Goal: Task Accomplishment & Management: Manage account settings

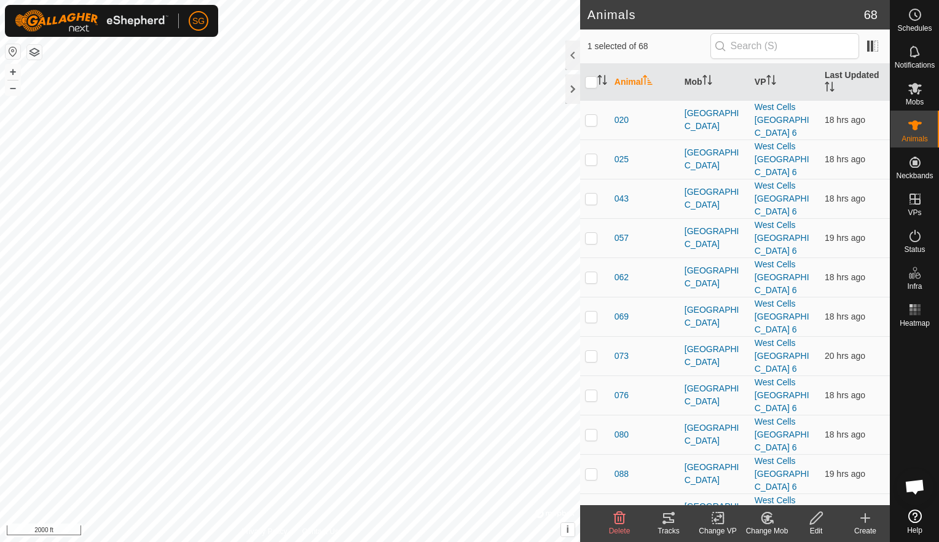
scroll to position [1775, 0]
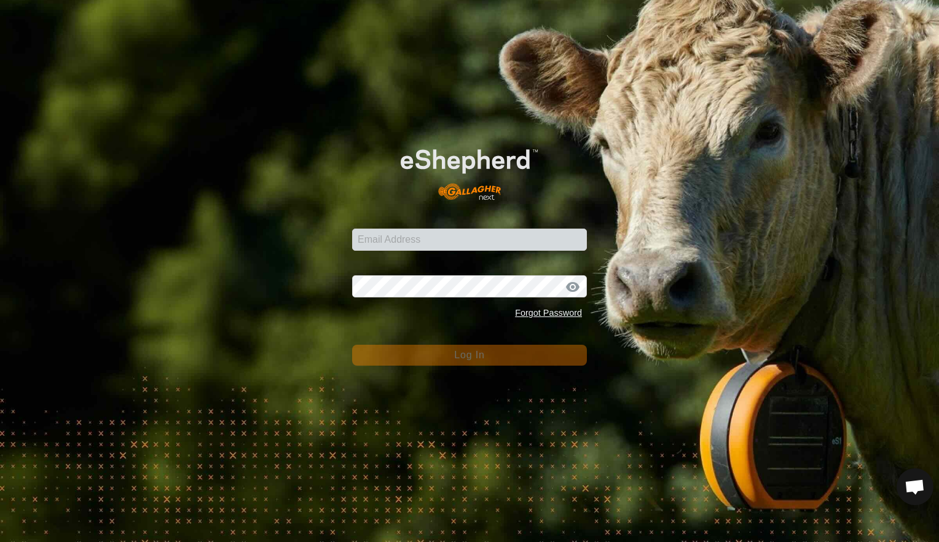
type input "[EMAIL_ADDRESS][DOMAIN_NAME]"
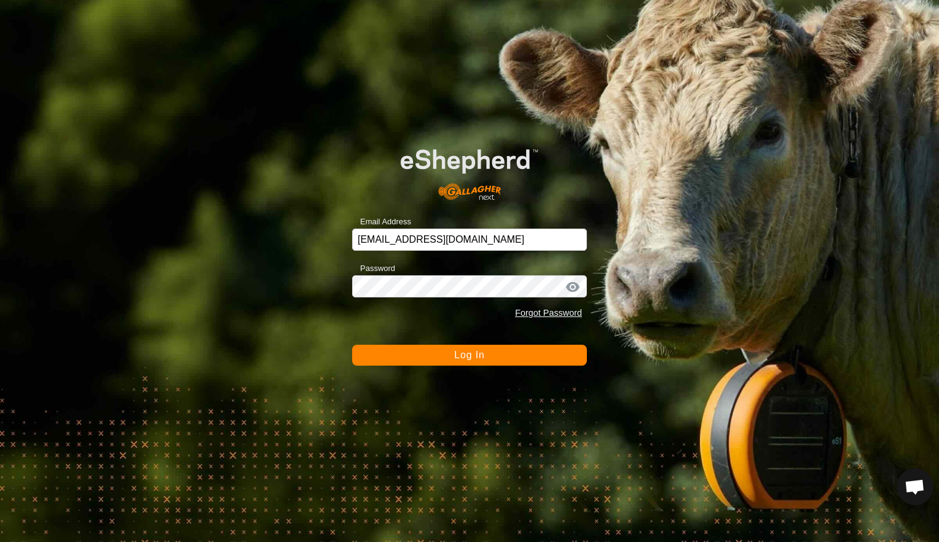
click at [487, 354] on button "Log In" at bounding box center [469, 355] width 235 height 21
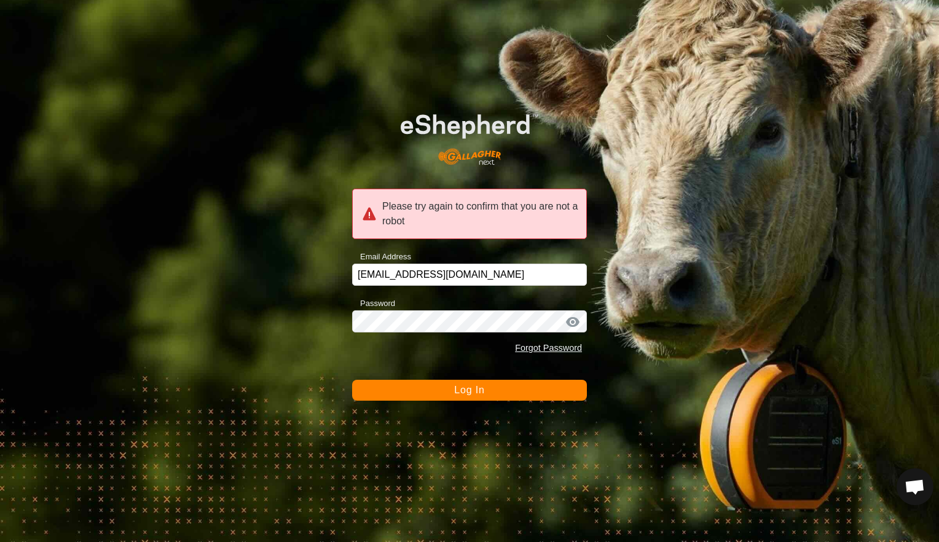
click at [479, 396] on button "Log In" at bounding box center [469, 390] width 235 height 21
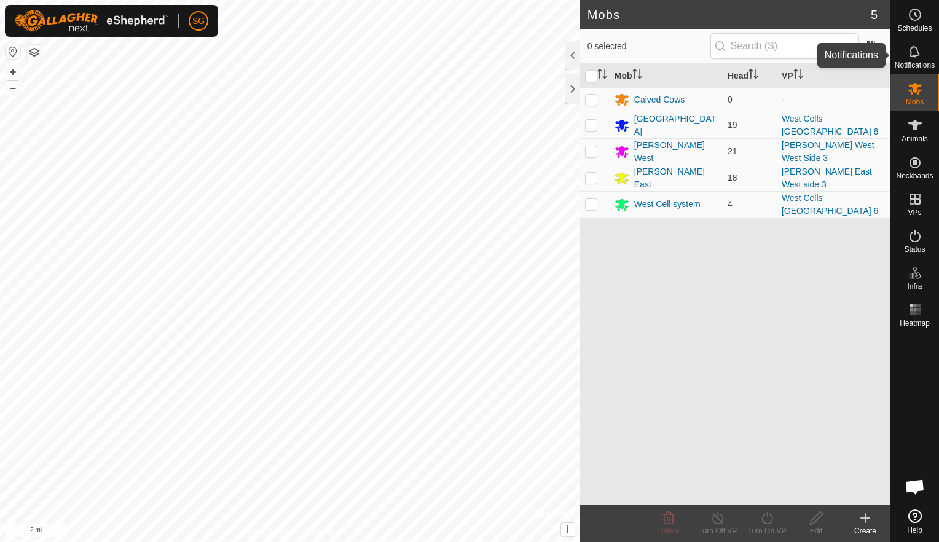
click at [911, 50] on icon at bounding box center [915, 51] width 15 height 15
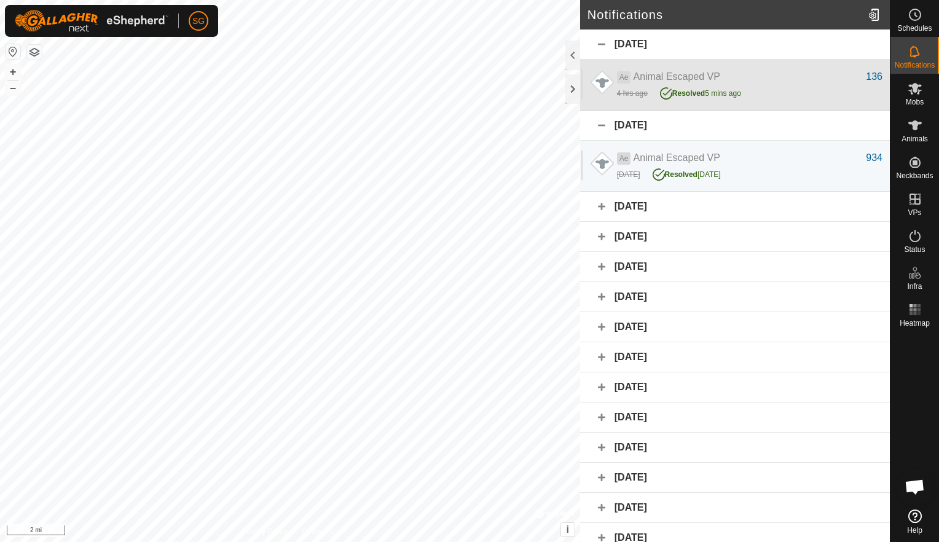
click at [643, 84] on div "4 hrs ago Resolved 5 mins ago" at bounding box center [749, 92] width 265 height 16
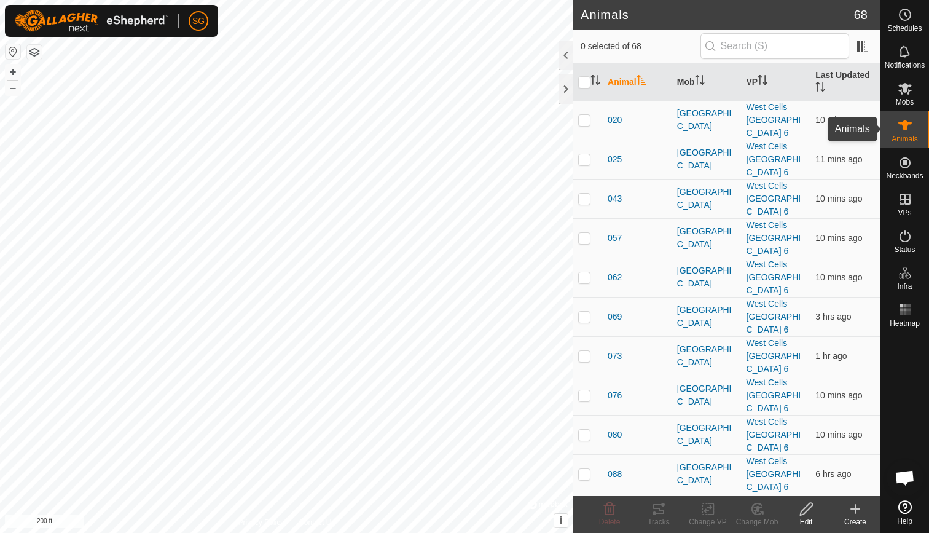
click at [905, 130] on icon at bounding box center [905, 125] width 15 height 15
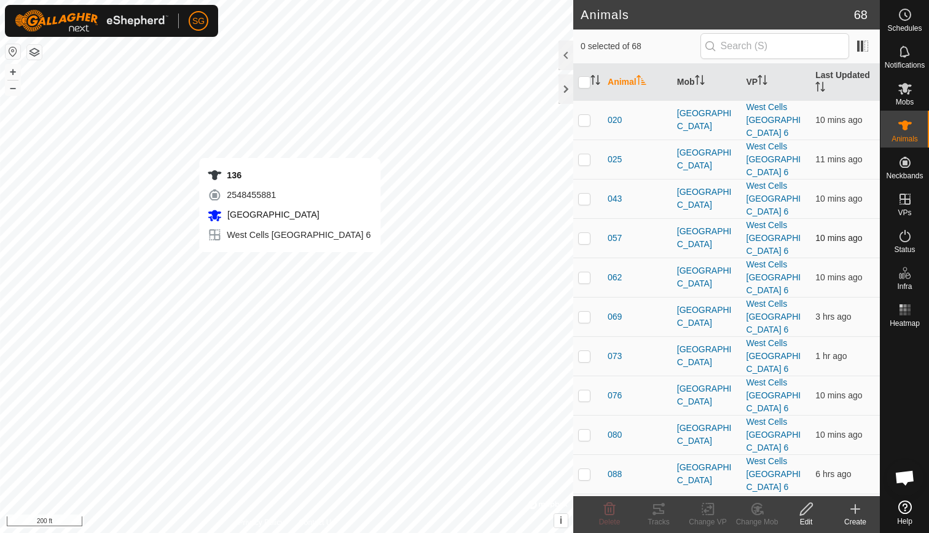
checkbox input "true"
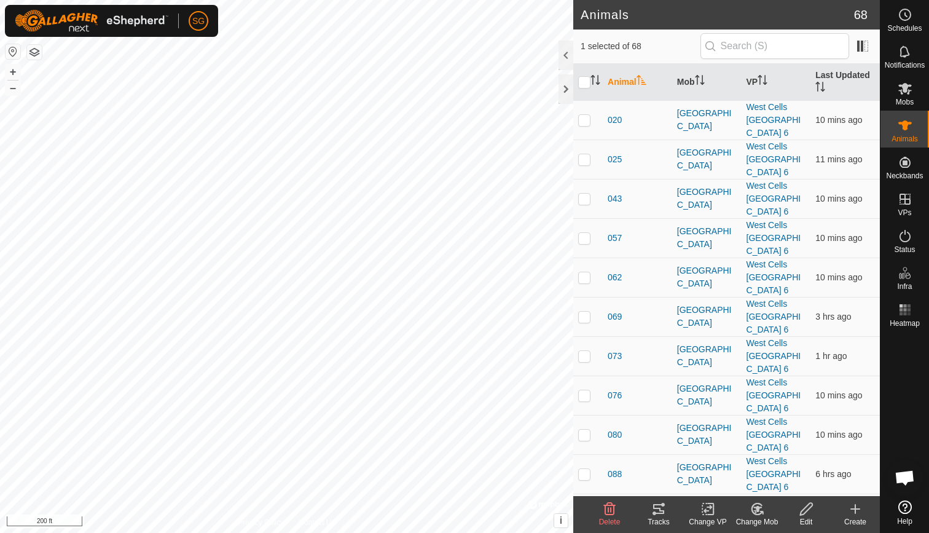
click at [654, 506] on icon at bounding box center [658, 509] width 11 height 10
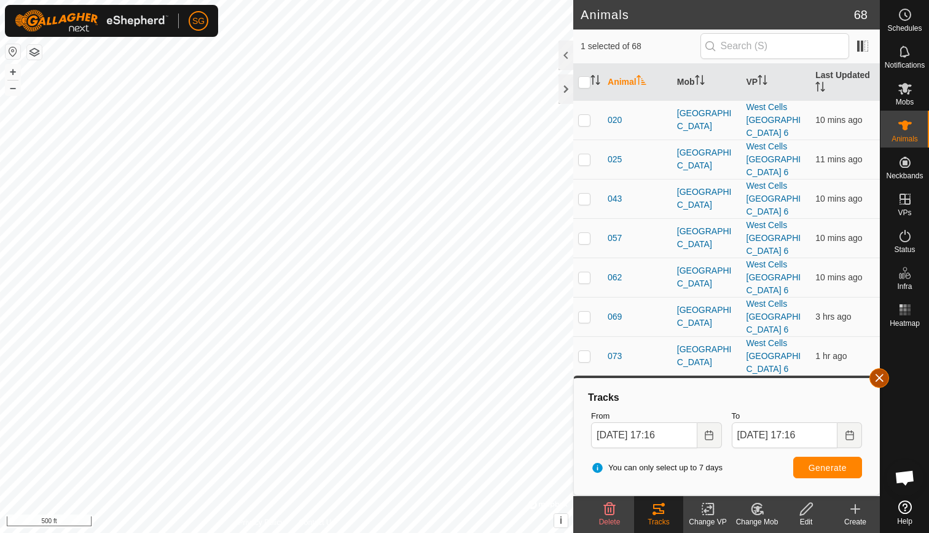
click at [882, 378] on button "button" at bounding box center [880, 378] width 20 height 20
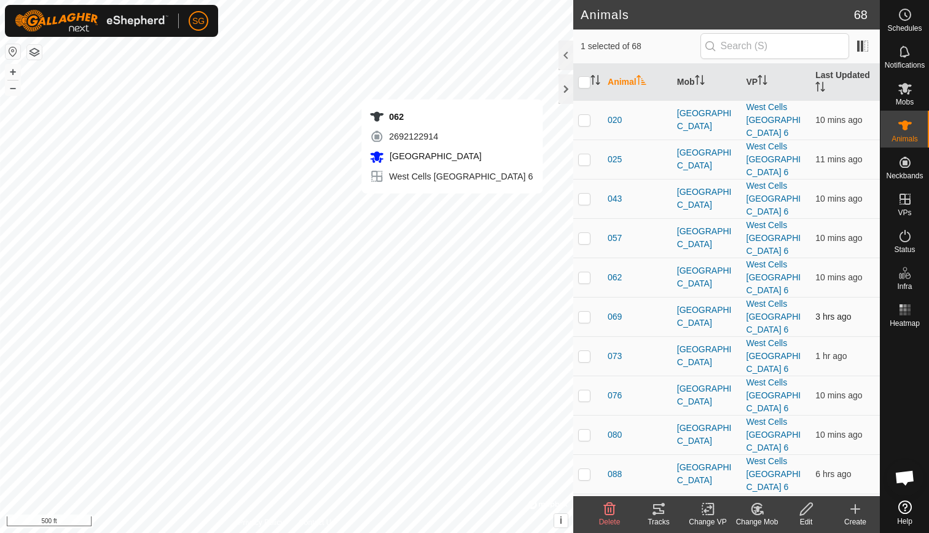
checkbox input "true"
checkbox input "false"
click at [657, 506] on icon at bounding box center [658, 508] width 15 height 15
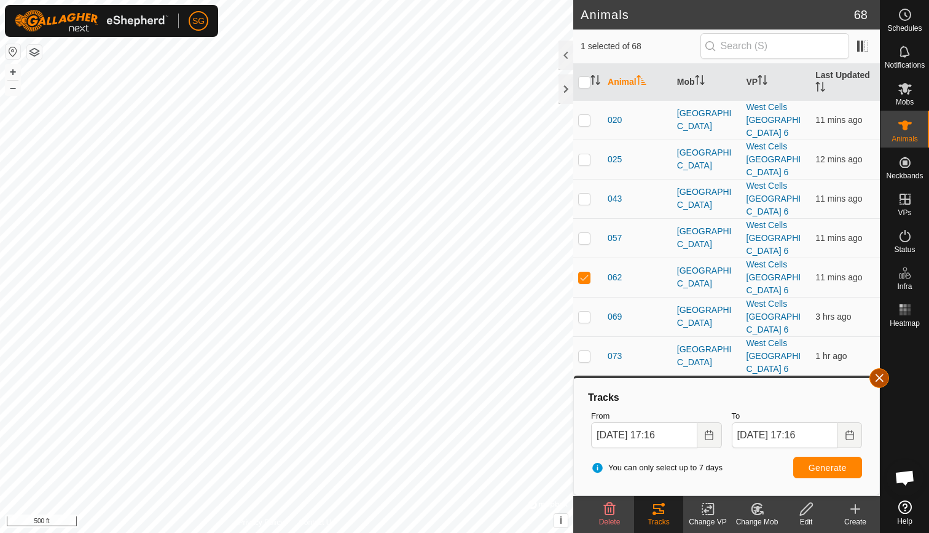
click at [878, 374] on button "button" at bounding box center [880, 378] width 20 height 20
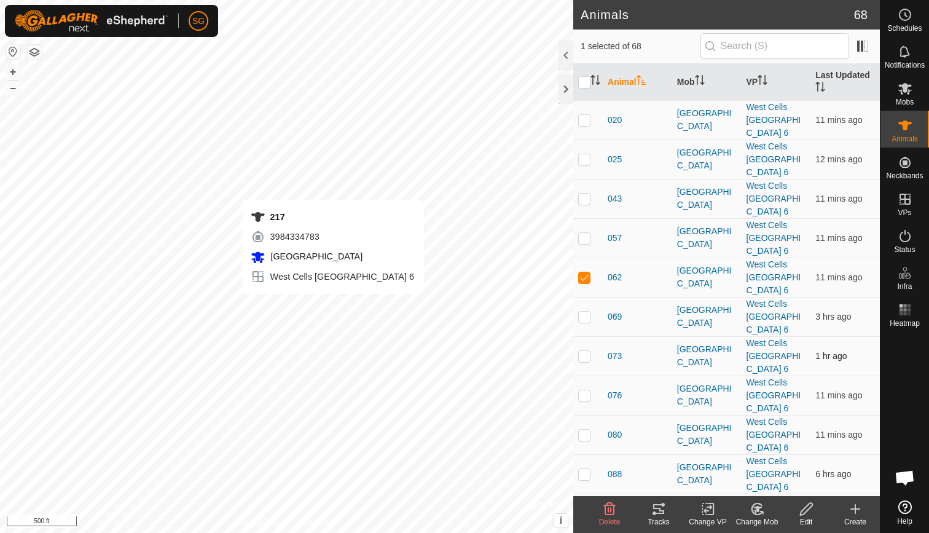
checkbox input "false"
click at [654, 511] on icon at bounding box center [658, 508] width 15 height 15
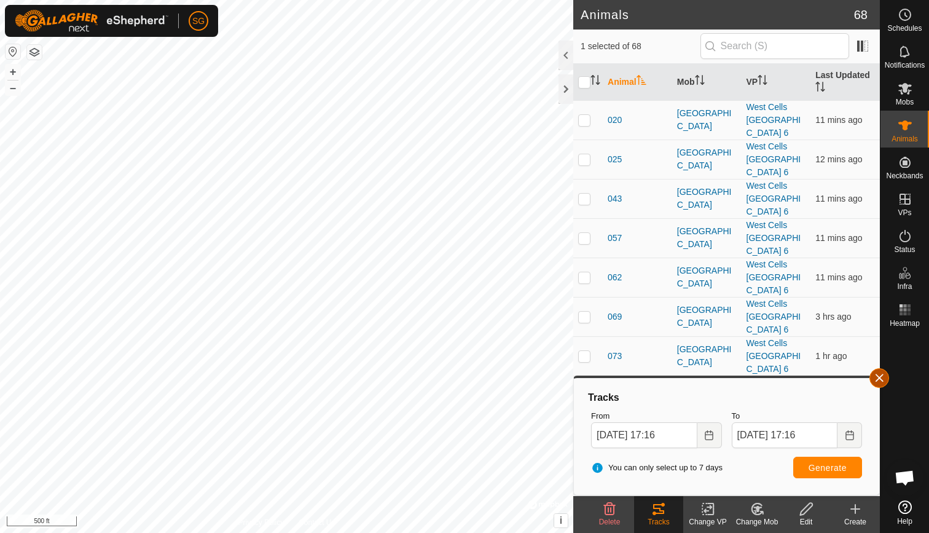
click at [878, 377] on button "button" at bounding box center [880, 378] width 20 height 20
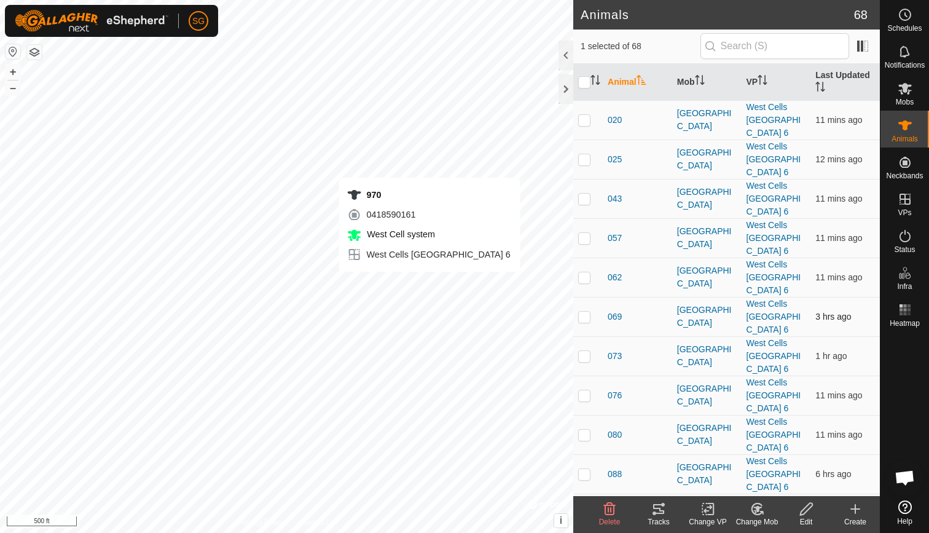
checkbox input "false"
checkbox input "true"
click at [663, 507] on icon at bounding box center [658, 508] width 15 height 15
